Goal: Task Accomplishment & Management: Manage account settings

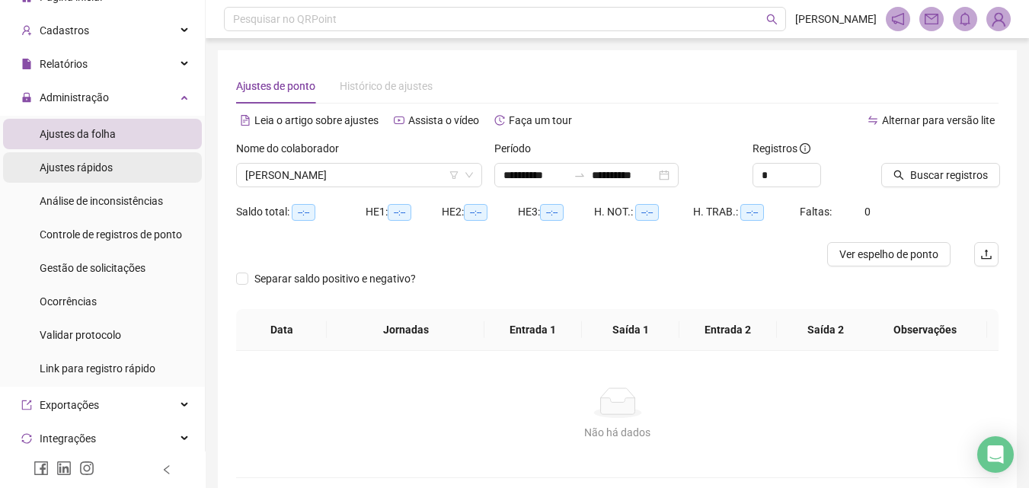
scroll to position [76, 0]
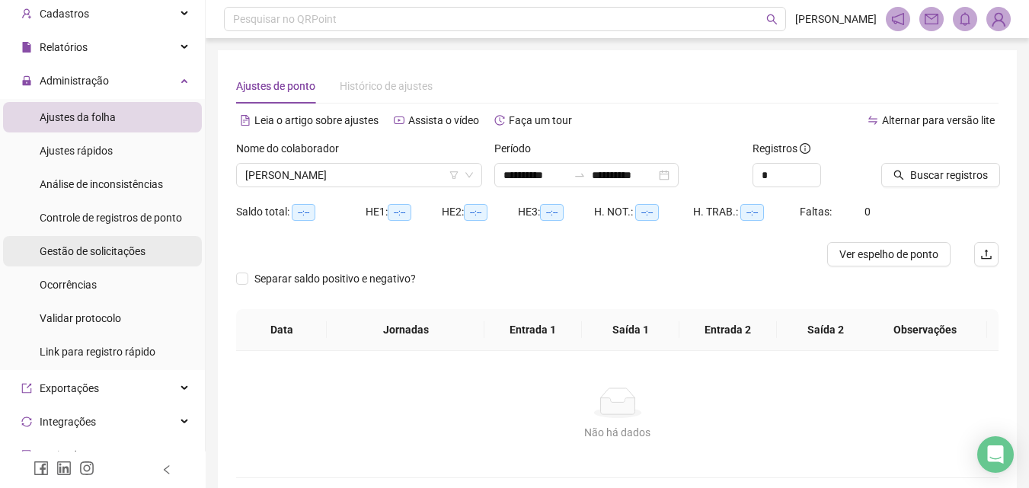
click at [110, 245] on span "Gestão de solicitações" at bounding box center [93, 251] width 106 height 12
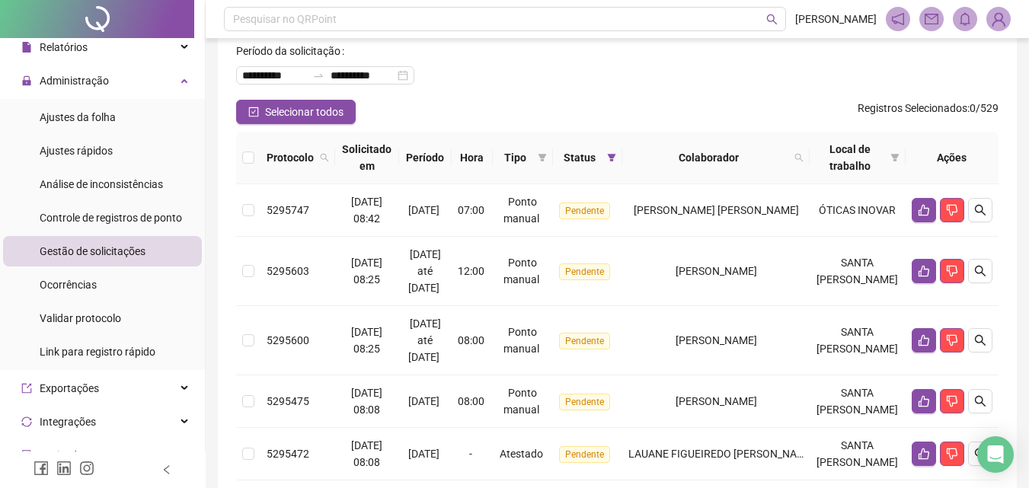
scroll to position [33, 0]
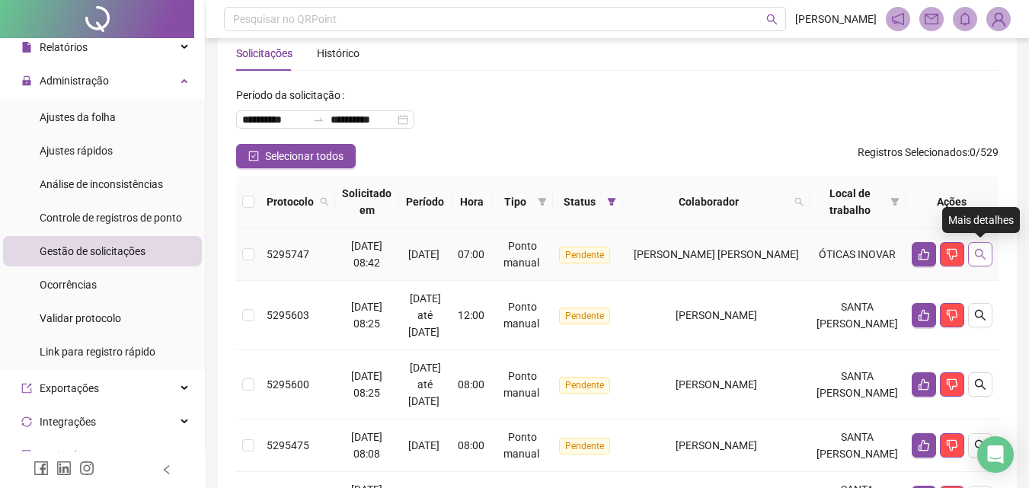
click at [980, 254] on icon "search" at bounding box center [980, 254] width 12 height 12
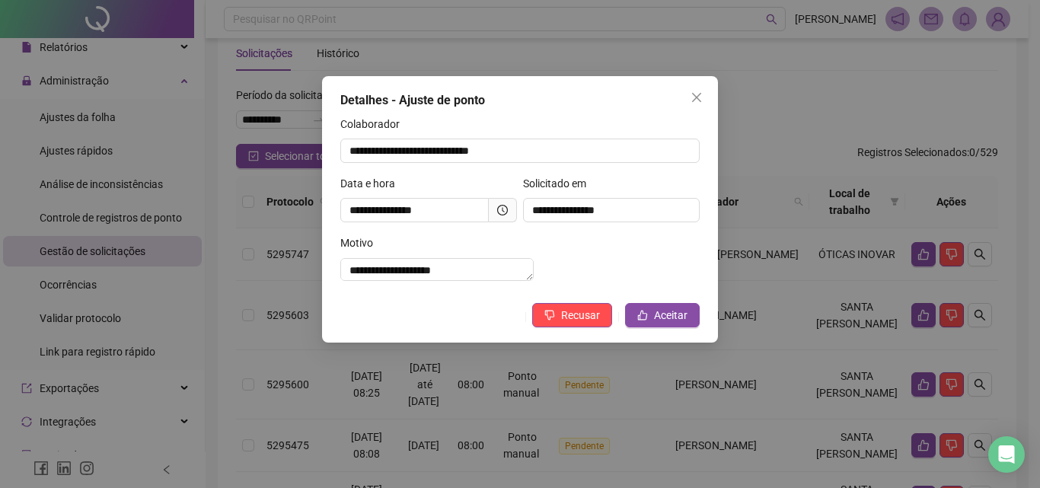
drag, startPoint x: 847, startPoint y: 270, endPoint x: 789, endPoint y: 168, distance: 116.7
click at [847, 270] on div "**********" at bounding box center [520, 244] width 1040 height 488
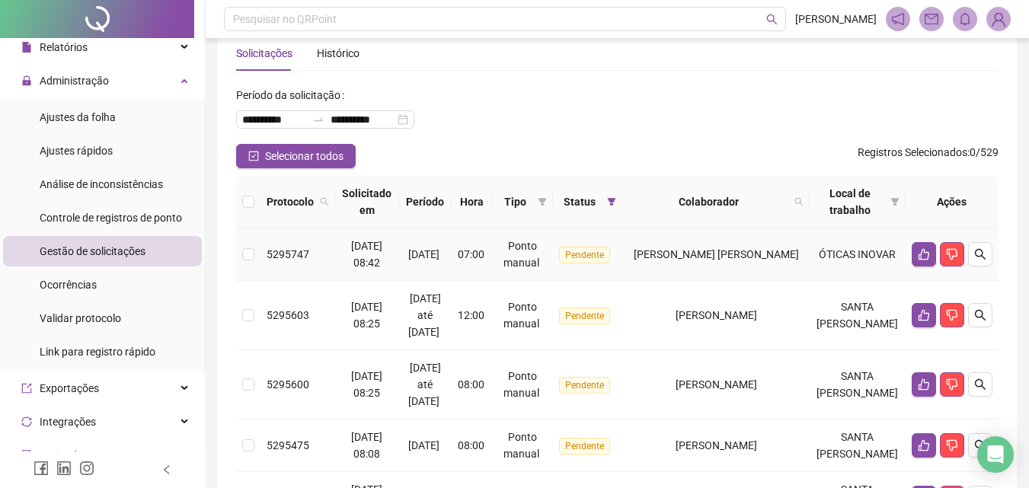
click at [752, 270] on td "[PERSON_NAME] [PERSON_NAME]" at bounding box center [715, 255] width 187 height 53
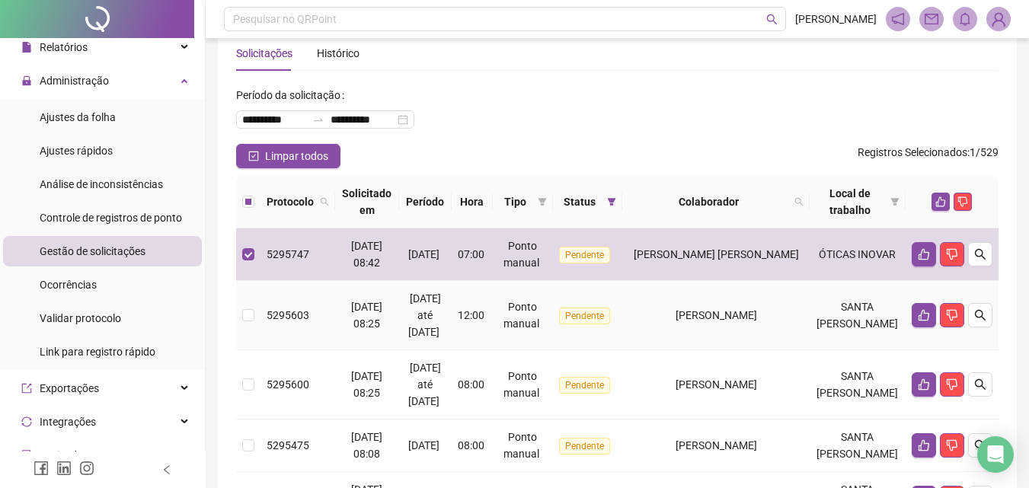
click at [755, 299] on td "[PERSON_NAME]" at bounding box center [715, 315] width 187 height 69
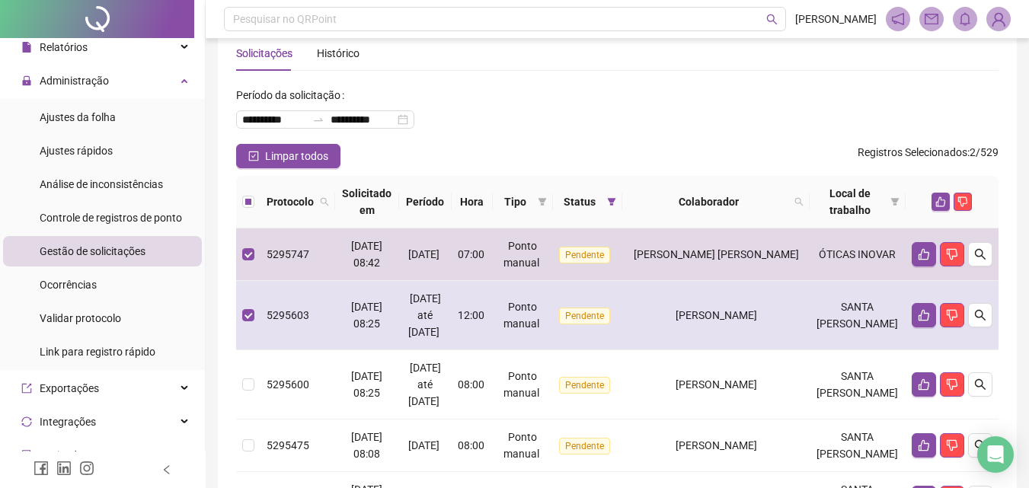
scroll to position [109, 0]
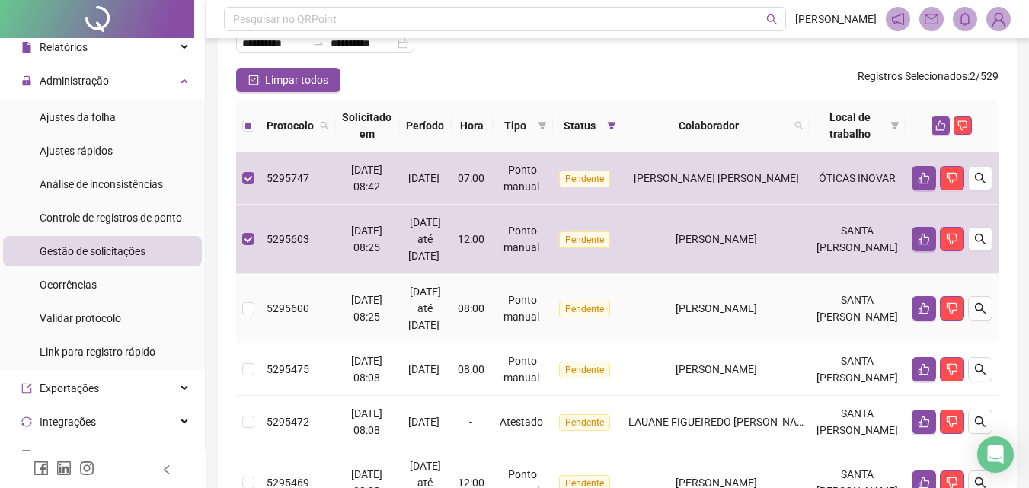
click at [765, 292] on td "[PERSON_NAME]" at bounding box center [715, 308] width 187 height 69
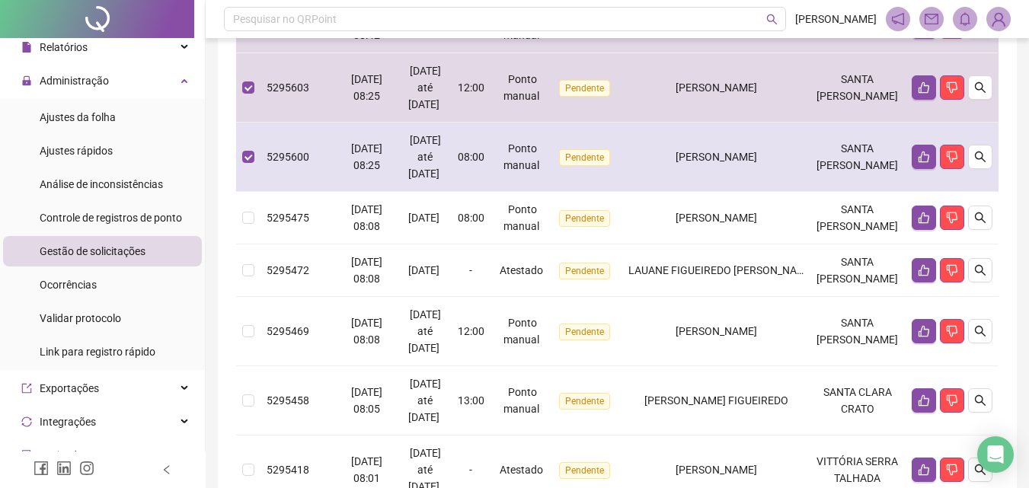
scroll to position [261, 0]
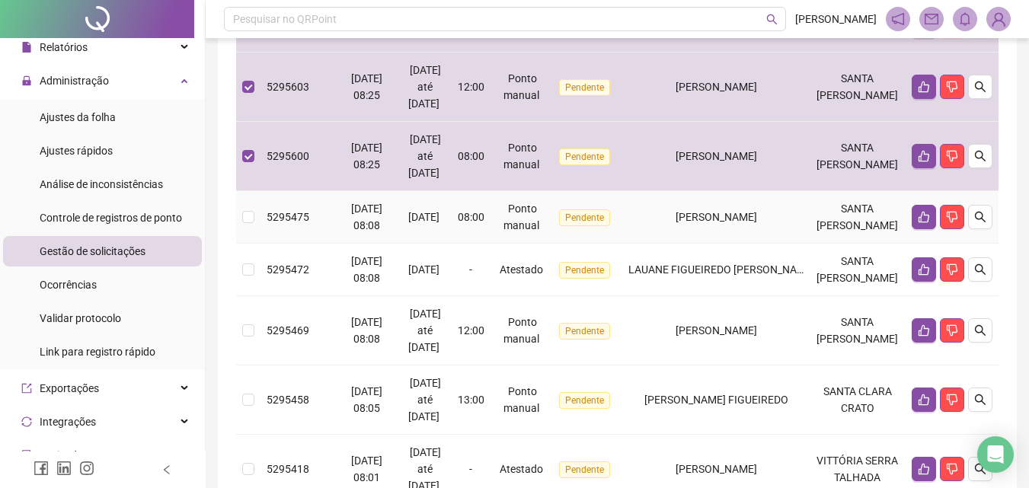
click at [742, 234] on td "[PERSON_NAME]" at bounding box center [715, 217] width 187 height 53
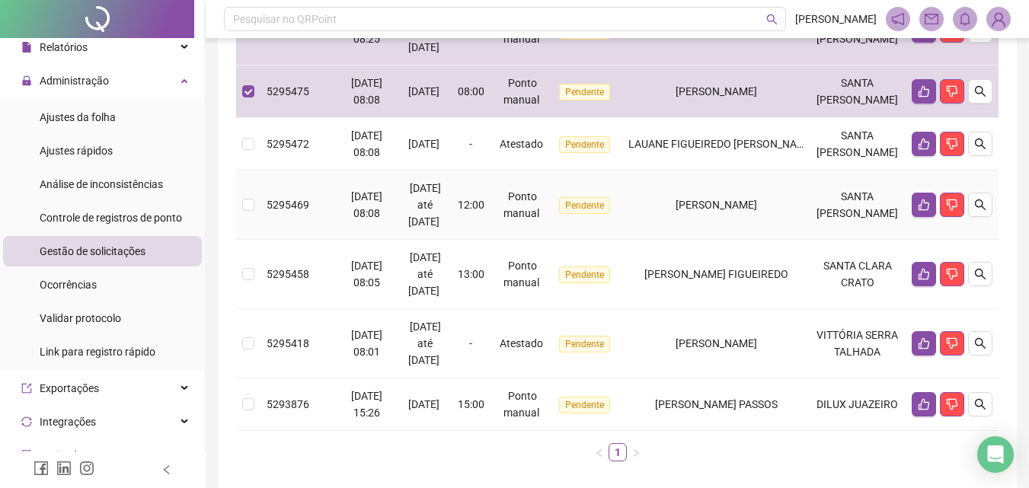
scroll to position [414, 0]
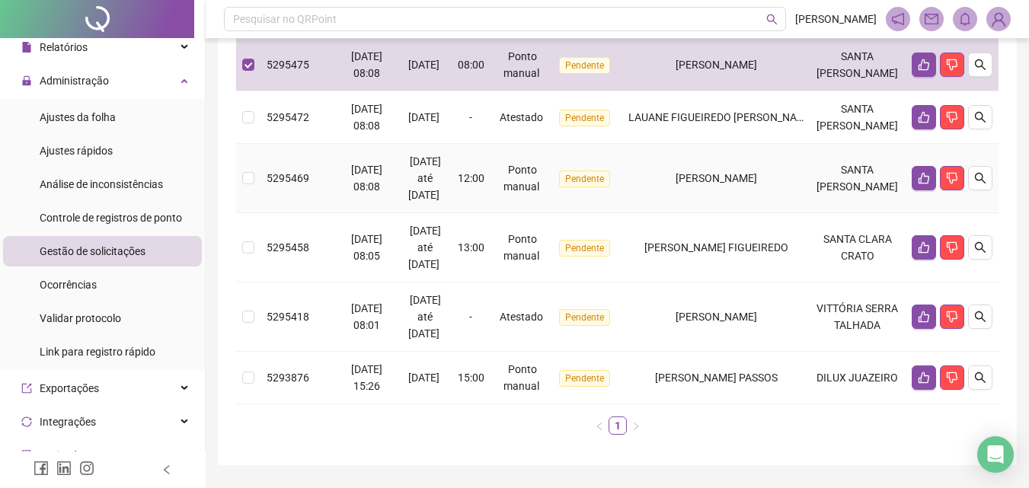
click at [737, 213] on td "[PERSON_NAME]" at bounding box center [715, 178] width 187 height 69
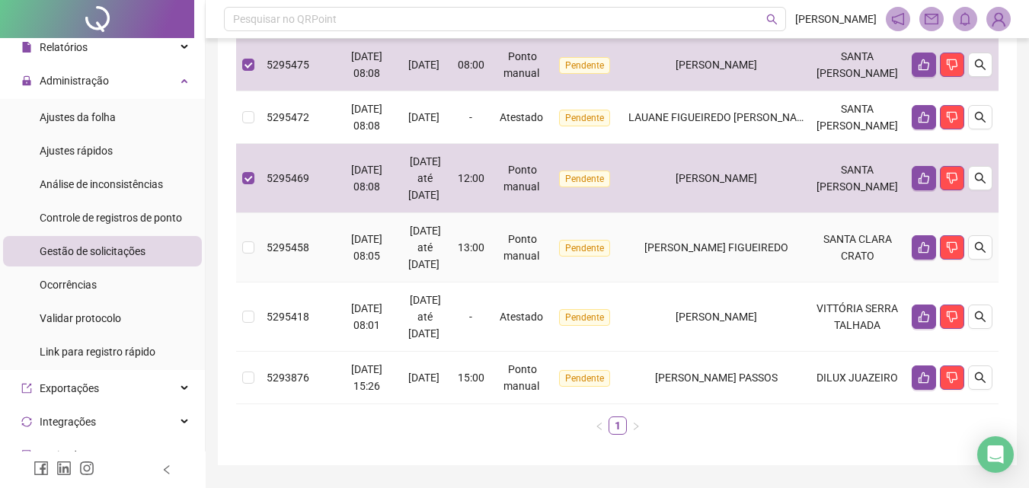
click at [740, 269] on td "[PERSON_NAME] FIGUEIREDO" at bounding box center [715, 247] width 187 height 69
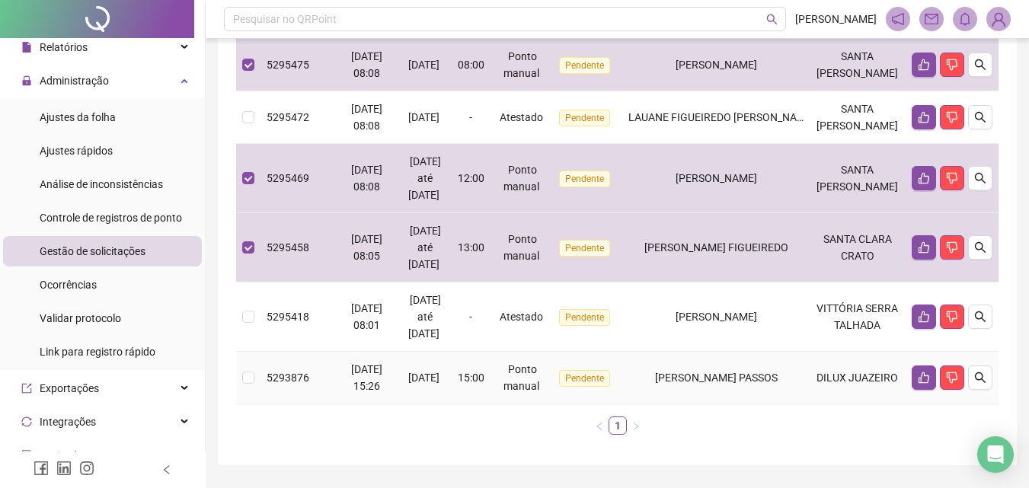
click at [739, 384] on span "[PERSON_NAME] PASSOS" at bounding box center [716, 378] width 123 height 12
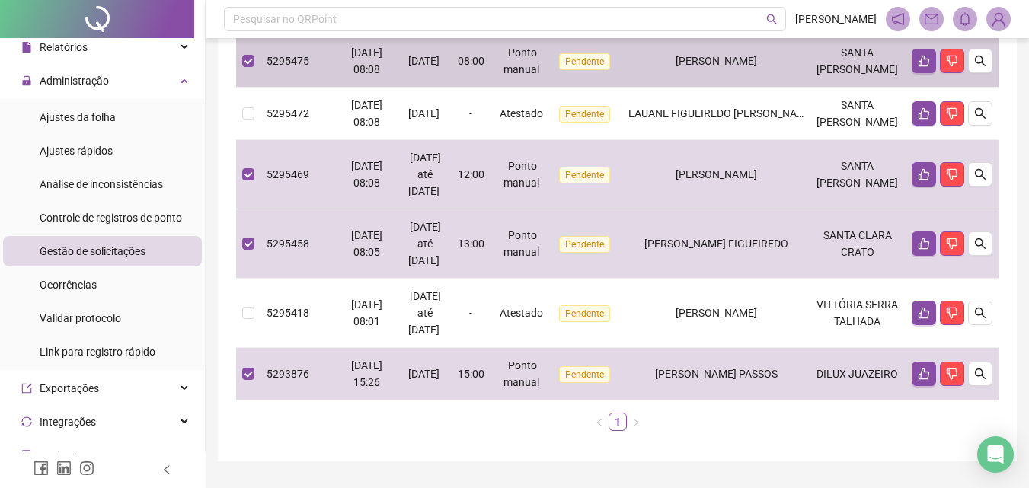
scroll to position [109, 0]
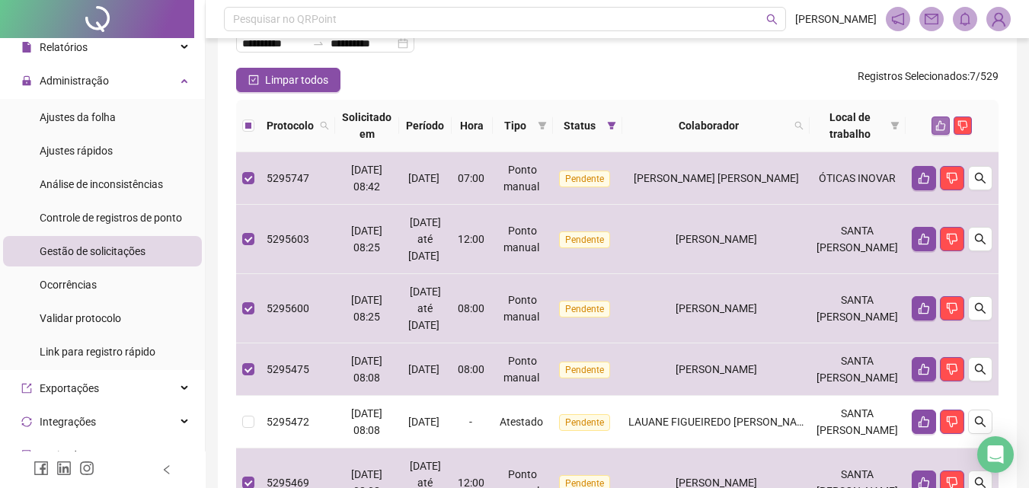
click at [935, 126] on icon "like" at bounding box center [940, 125] width 11 height 11
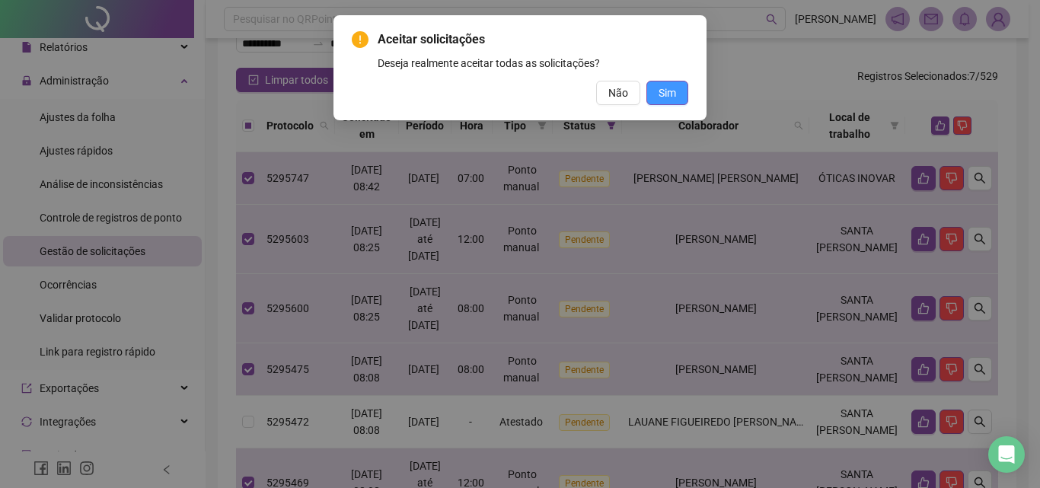
click at [667, 94] on span "Sim" at bounding box center [668, 93] width 18 height 17
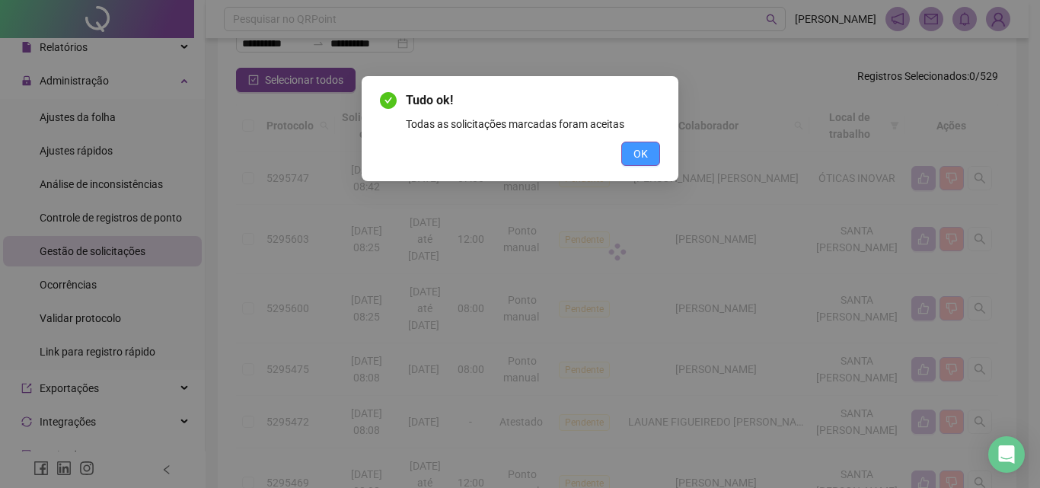
click at [652, 150] on button "OK" at bounding box center [641, 154] width 39 height 24
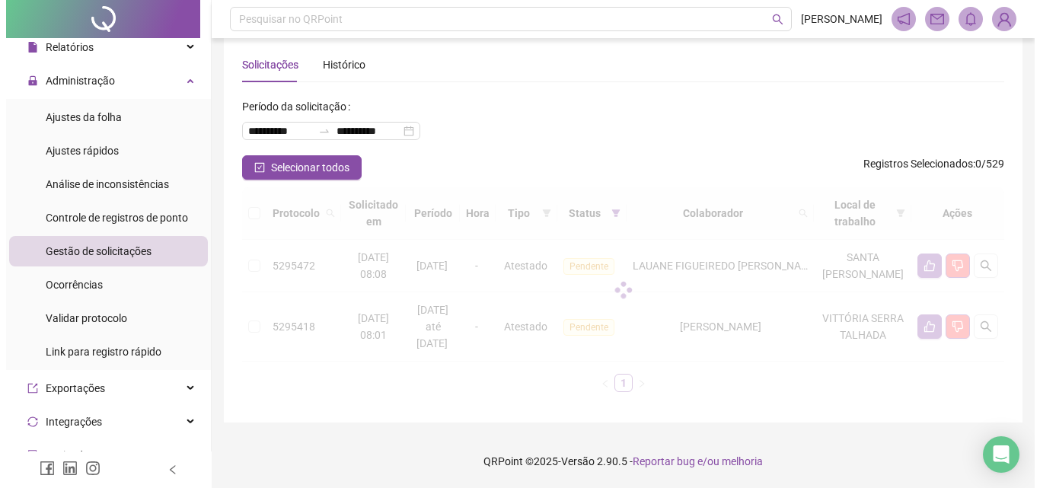
scroll to position [38, 0]
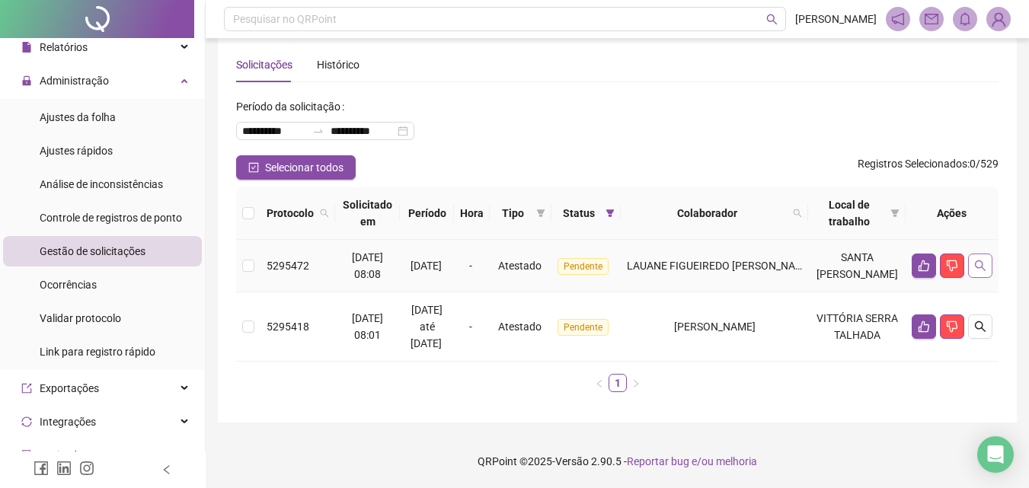
click at [974, 260] on icon "search" at bounding box center [980, 266] width 12 height 12
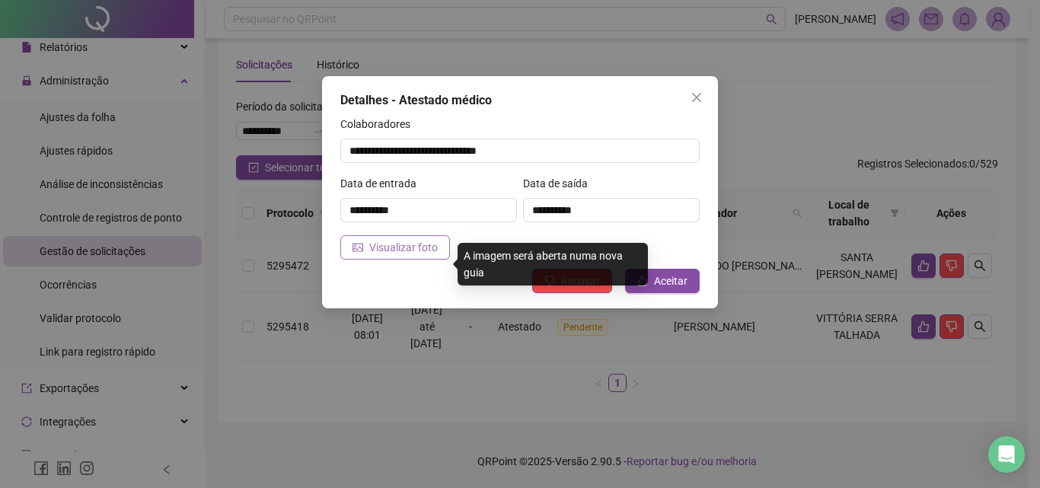
click at [376, 236] on button "Visualizar foto" at bounding box center [395, 247] width 110 height 24
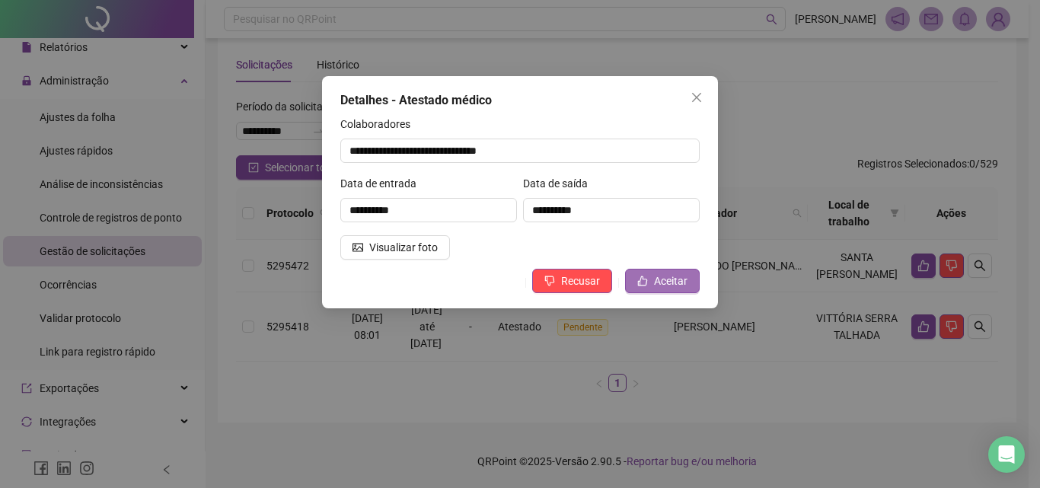
click at [647, 279] on icon "like" at bounding box center [643, 281] width 11 height 11
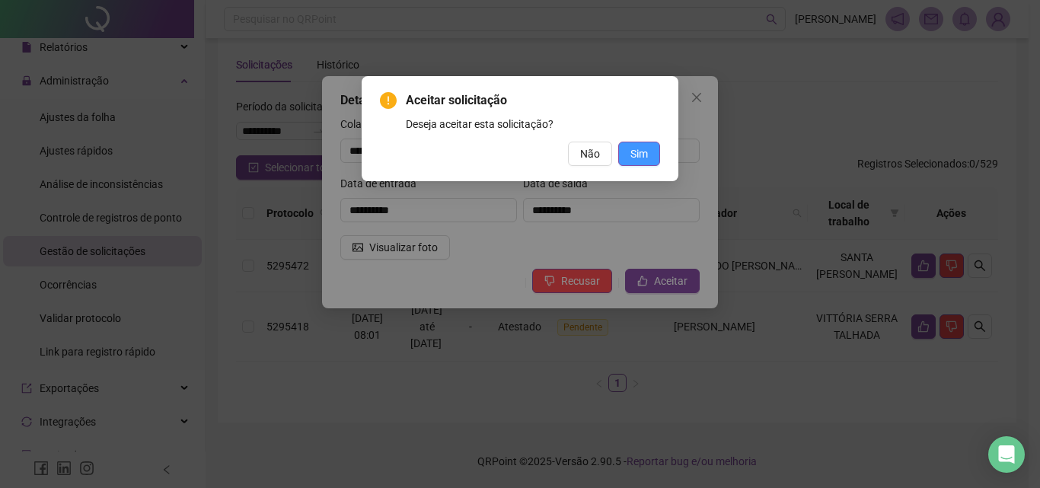
click at [633, 145] on span "Sim" at bounding box center [640, 153] width 18 height 17
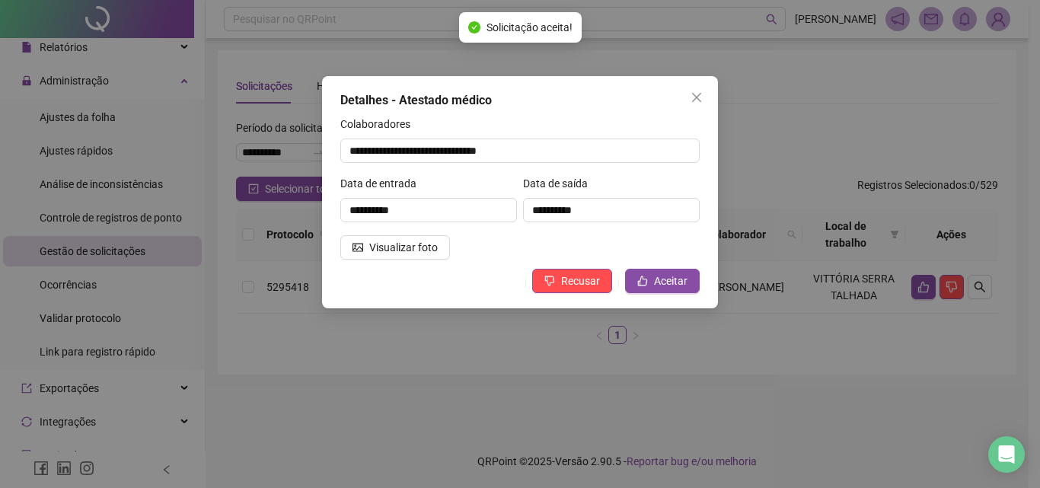
scroll to position [0, 0]
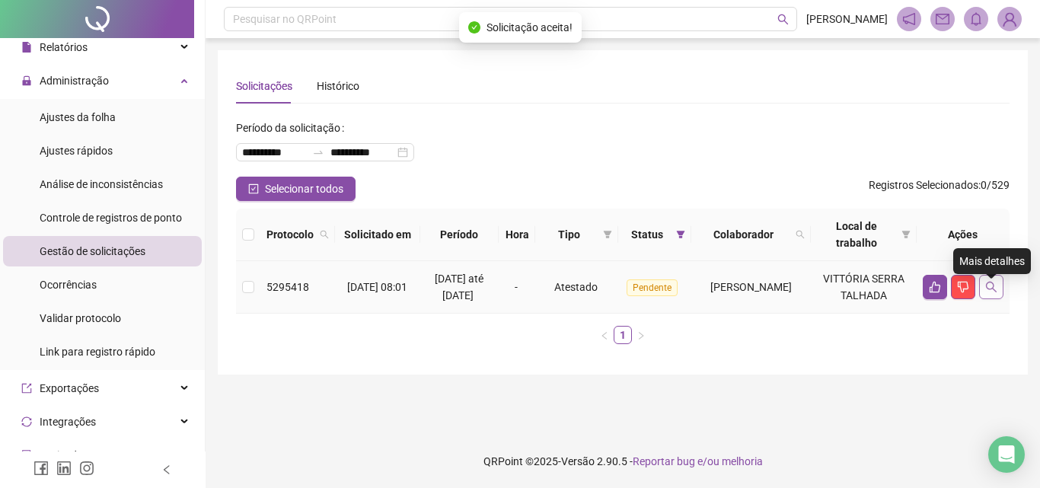
click at [981, 294] on button "button" at bounding box center [992, 287] width 24 height 24
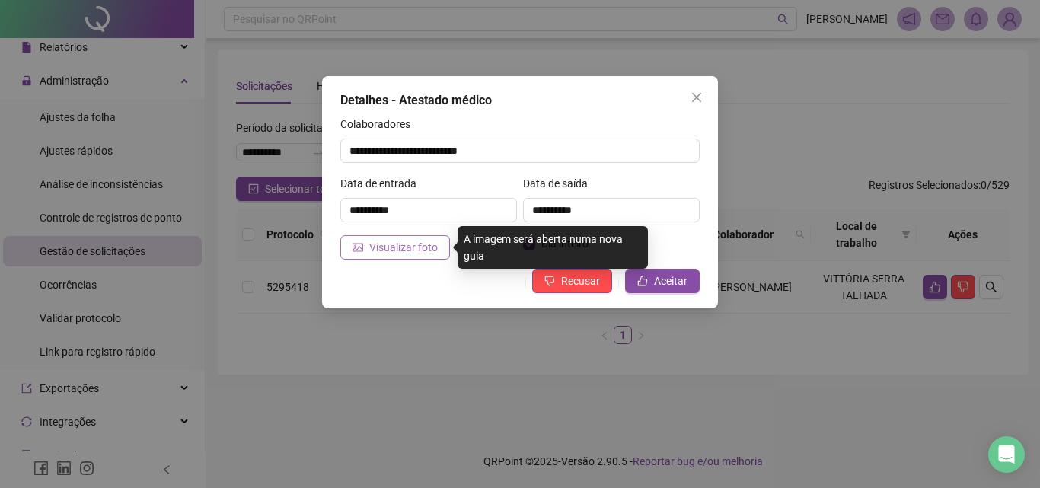
click at [405, 239] on span "Visualizar foto" at bounding box center [403, 247] width 69 height 17
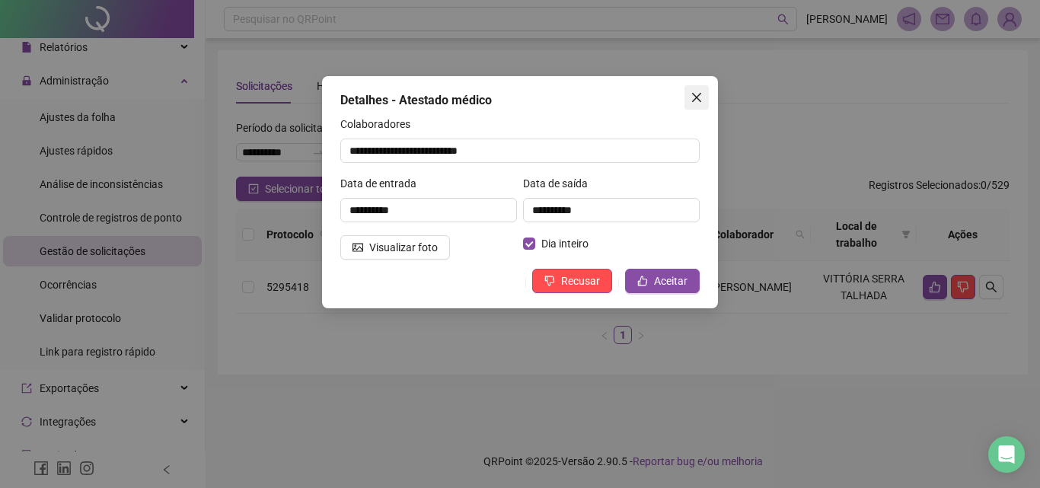
click at [692, 94] on icon "close" at bounding box center [697, 97] width 12 height 12
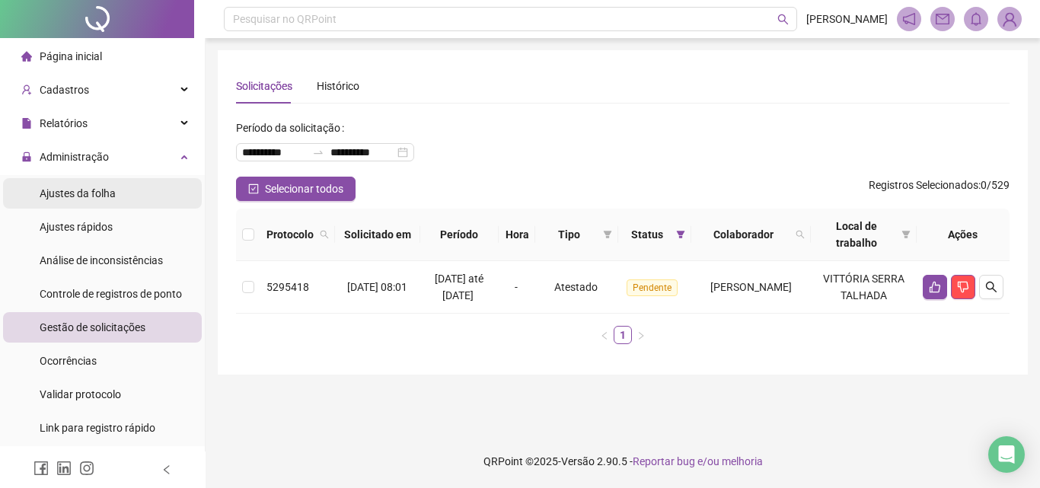
click at [152, 195] on li "Ajustes da folha" at bounding box center [102, 193] width 199 height 30
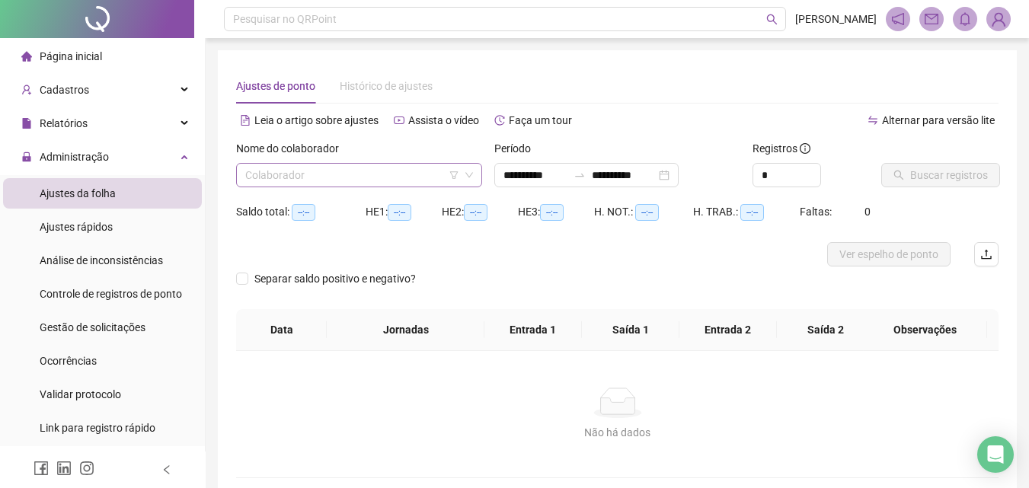
type input "**********"
click at [363, 190] on div "Nome do colaborador Colaborador" at bounding box center [359, 169] width 258 height 59
drag, startPoint x: 369, startPoint y: 182, endPoint x: 373, endPoint y: 166, distance: 16.6
click at [372, 181] on input "search" at bounding box center [352, 175] width 214 height 23
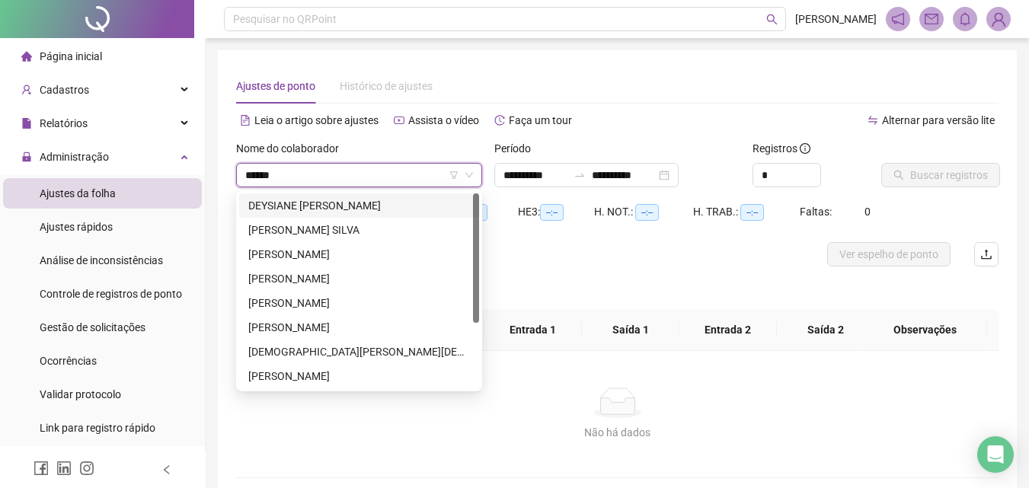
type input "*******"
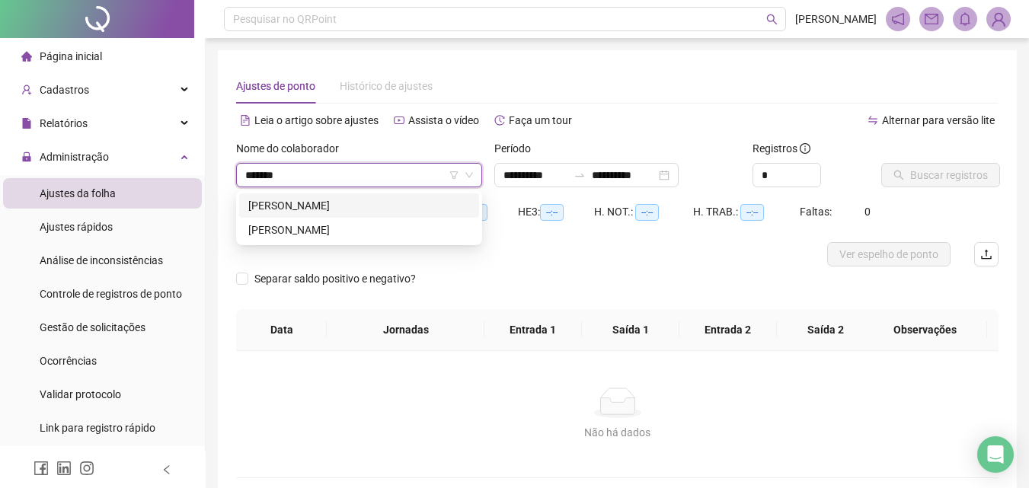
click at [401, 209] on div "[PERSON_NAME]" at bounding box center [359, 205] width 222 height 17
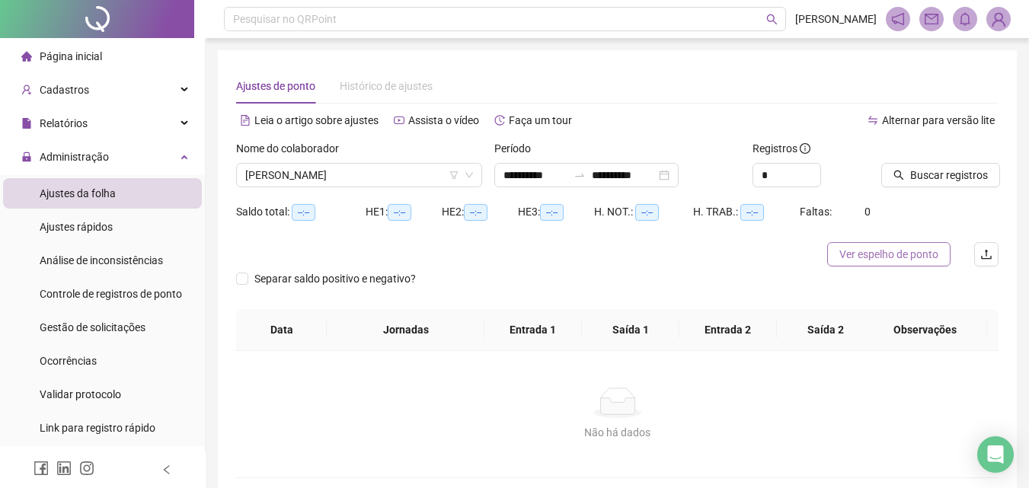
click at [858, 252] on span "Ver espelho de ponto" at bounding box center [888, 254] width 99 height 17
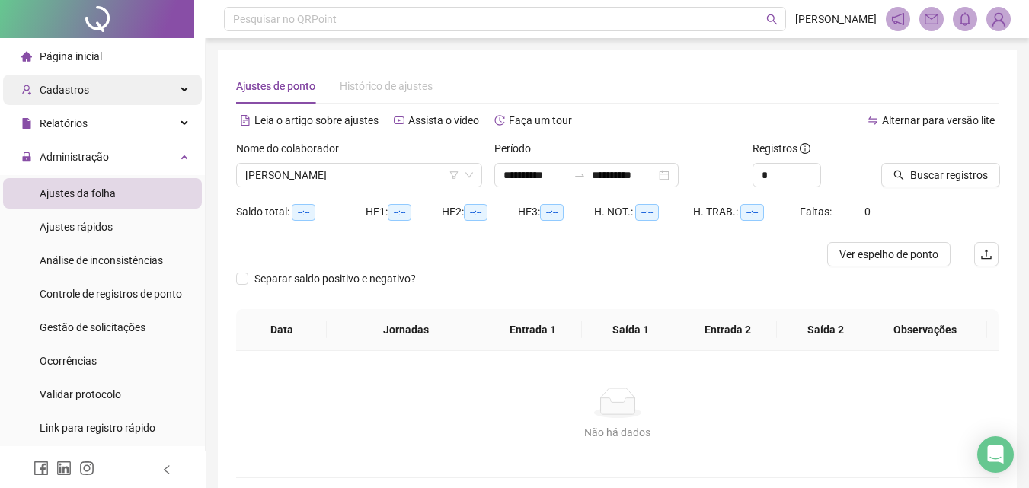
click at [91, 96] on div "Cadastros" at bounding box center [102, 90] width 199 height 30
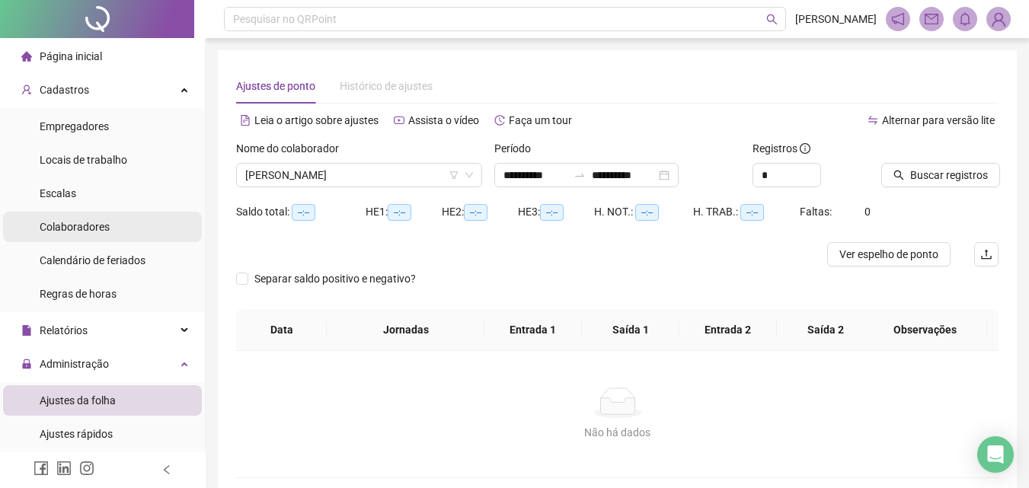
click at [81, 229] on span "Colaboradores" at bounding box center [75, 227] width 70 height 12
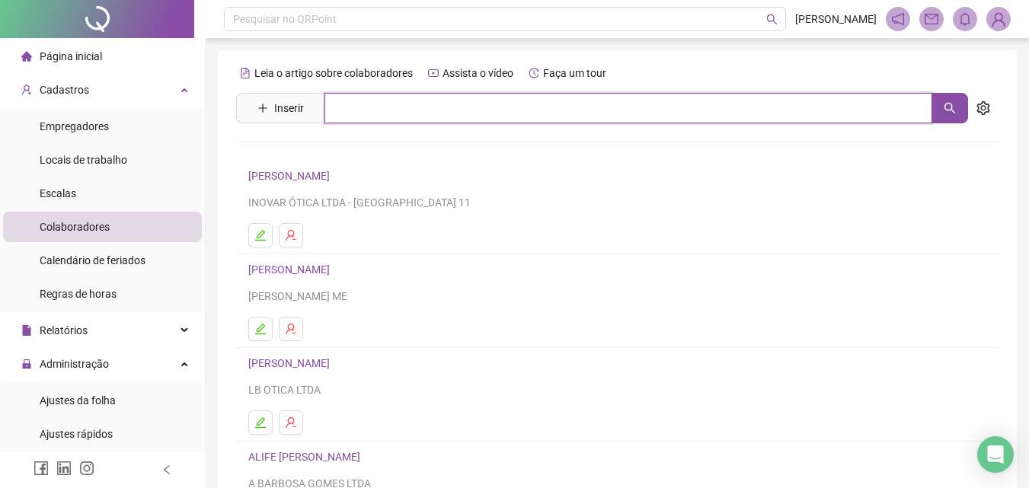
click at [357, 107] on input "text" at bounding box center [628, 108] width 608 height 30
type input "*"
type input "*******"
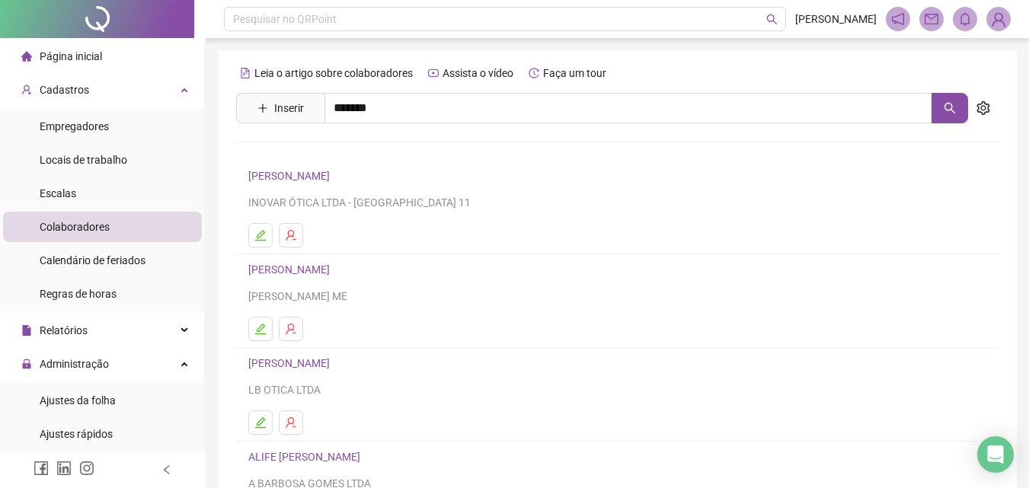
click at [346, 153] on link "[PERSON_NAME]" at bounding box center [305, 153] width 82 height 12
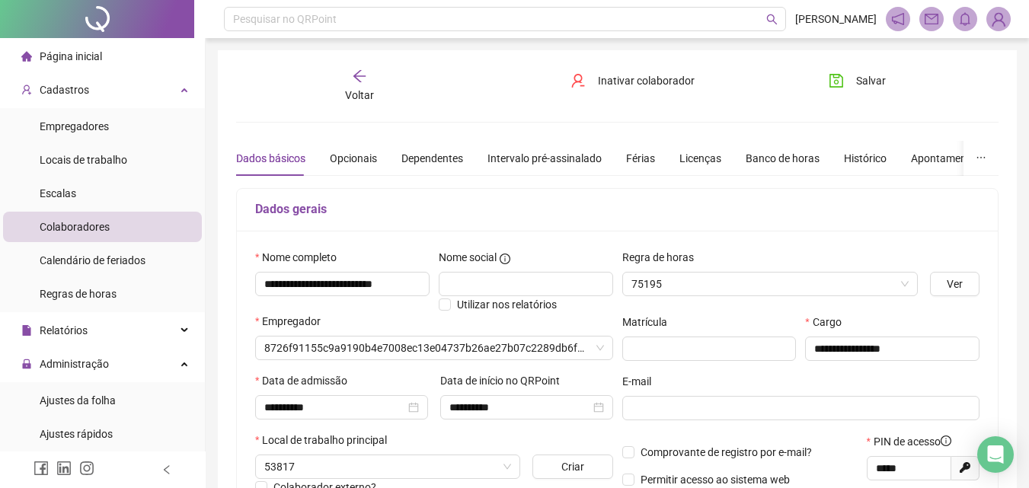
type input "********"
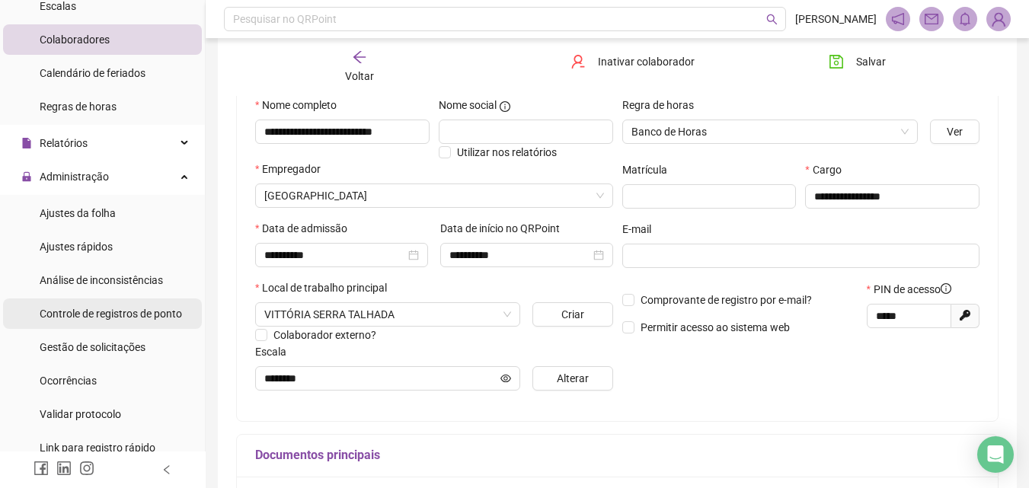
scroll to position [229, 0]
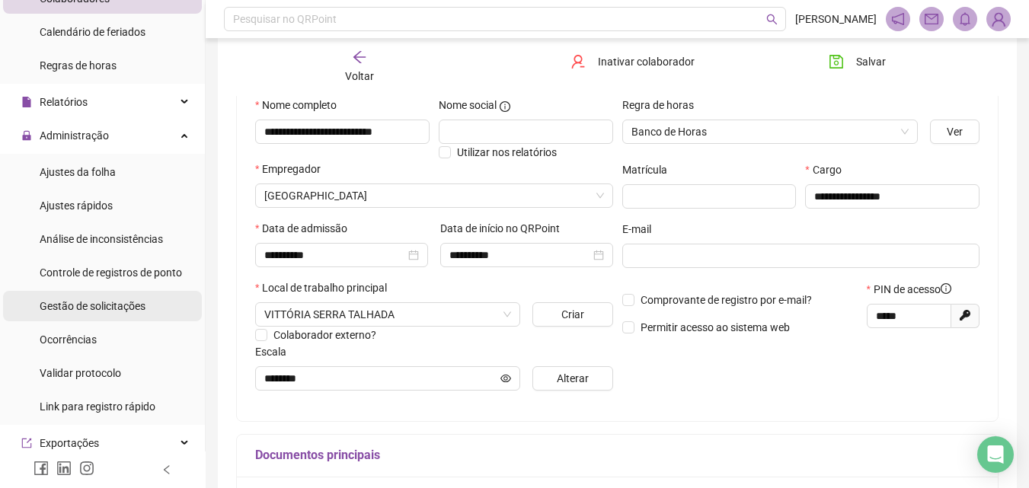
click at [127, 315] on div "Gestão de solicitações" at bounding box center [93, 306] width 106 height 30
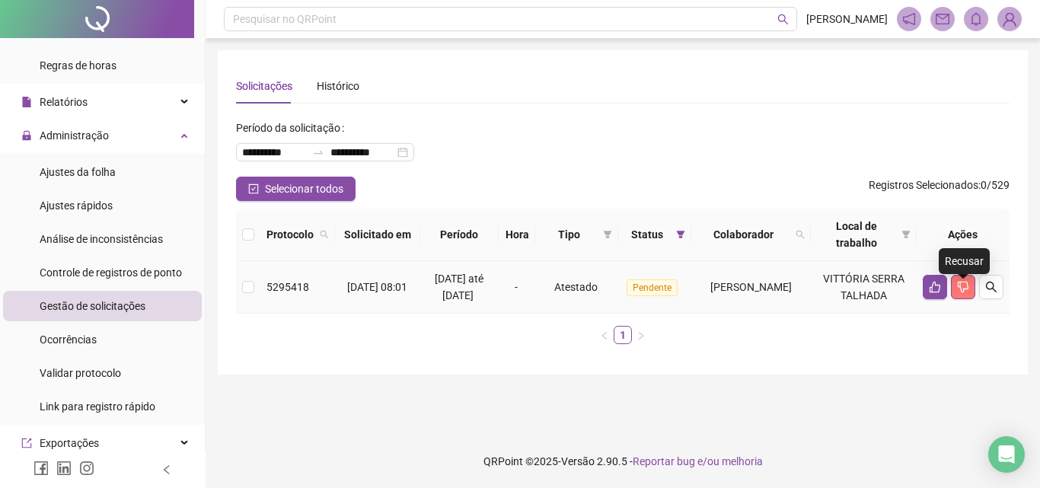
click at [967, 293] on icon "dislike" at bounding box center [963, 287] width 12 height 12
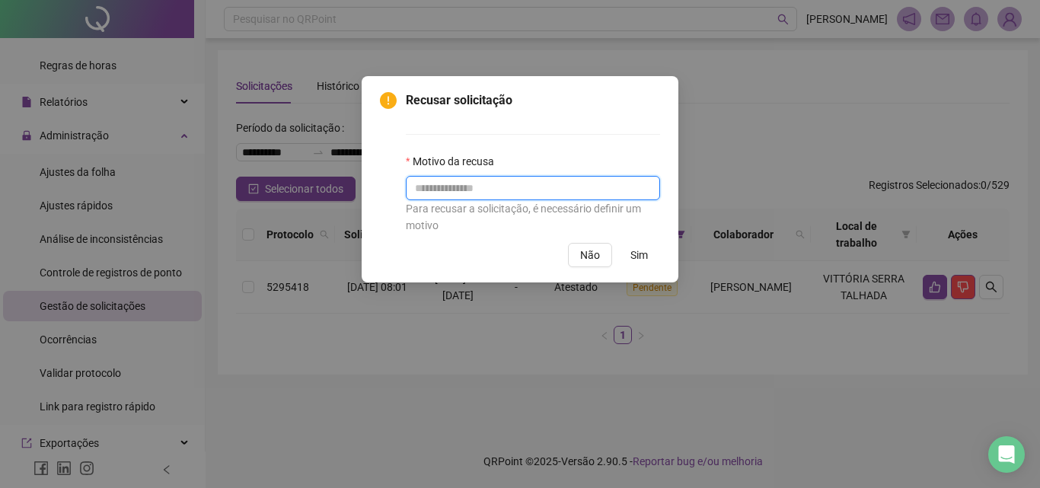
click at [576, 193] on input "text" at bounding box center [533, 188] width 254 height 24
type input "*****"
click at [641, 260] on span "Sim" at bounding box center [640, 255] width 18 height 17
